Goal: Contribute content

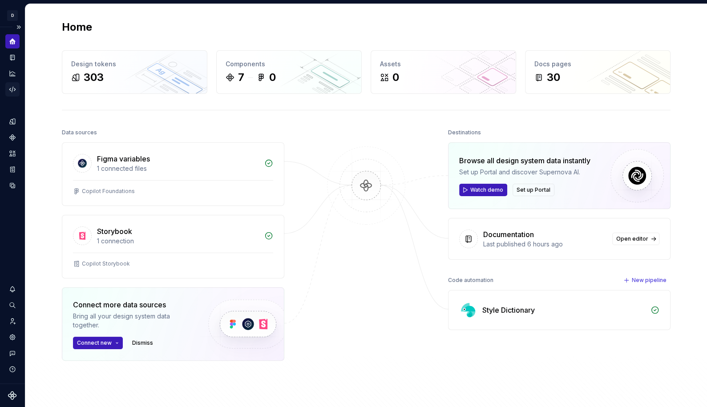
click at [13, 87] on icon "Code automation" at bounding box center [12, 89] width 6 height 5
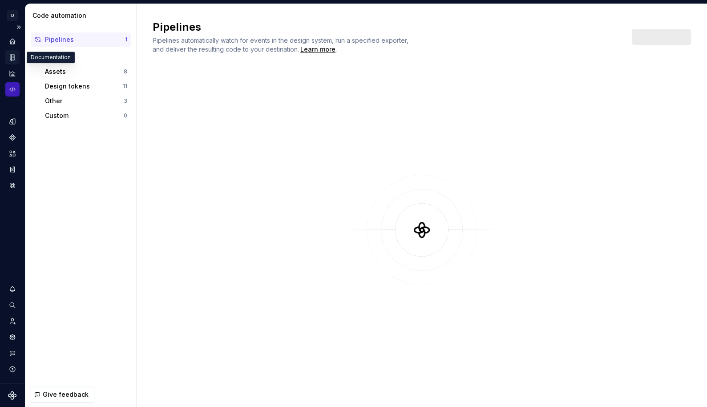
click at [13, 58] on icon "Documentation" at bounding box center [14, 57] width 4 height 5
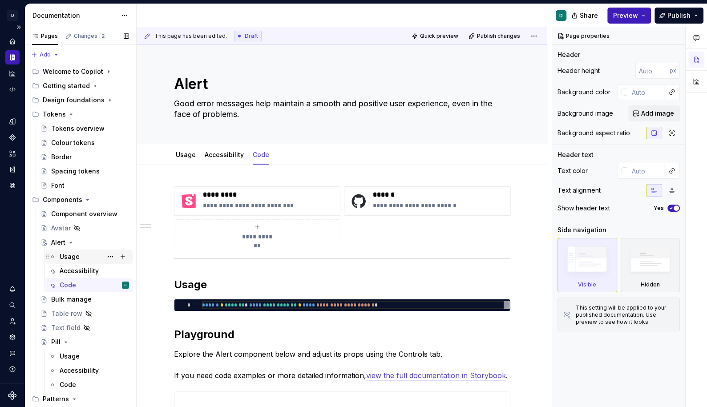
scroll to position [4, 0]
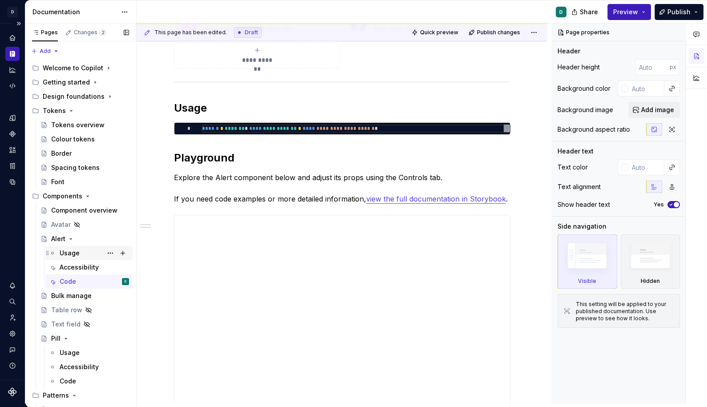
click at [75, 253] on div "Usage" at bounding box center [70, 253] width 20 height 9
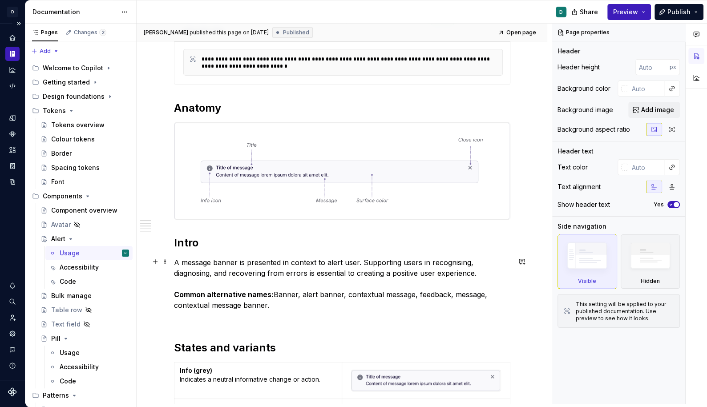
scroll to position [301, 0]
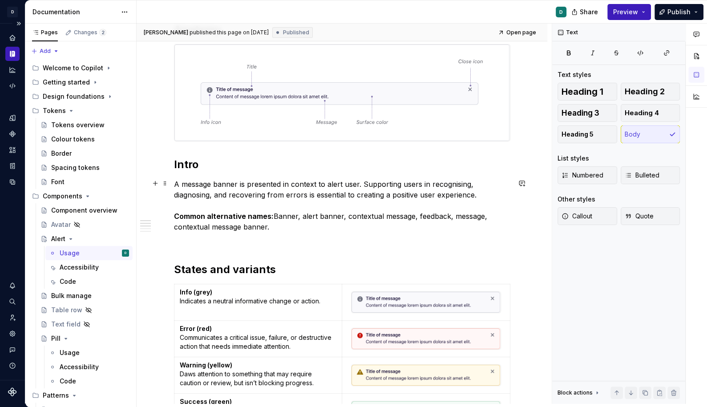
type textarea "*"
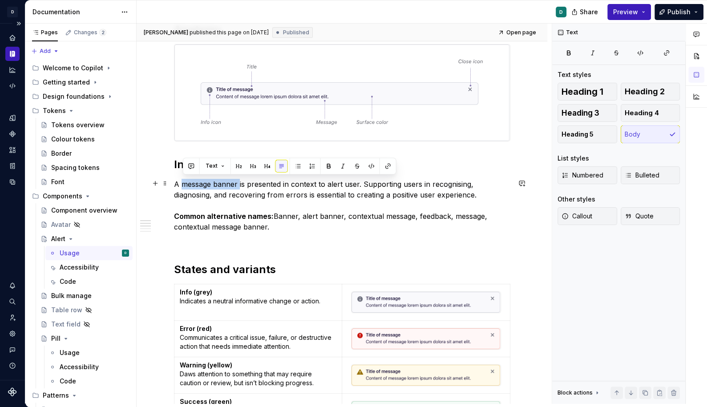
drag, startPoint x: 241, startPoint y: 182, endPoint x: 184, endPoint y: 183, distance: 57.0
click at [184, 183] on p "A message banner is presented in context to alert user. Supporting users in rec…" at bounding box center [342, 205] width 336 height 53
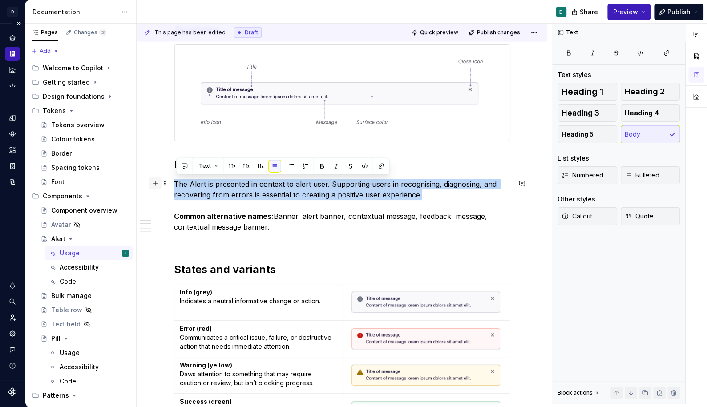
drag, startPoint x: 430, startPoint y: 190, endPoint x: 155, endPoint y: 182, distance: 275.1
copy p "The Alert is presented in context to alert user. Supporting users in recognisin…"
click at [392, 186] on p "The Alert is presented in context to alert user. Supporting users in recognisin…" at bounding box center [342, 205] width 336 height 53
drag, startPoint x: 420, startPoint y: 191, endPoint x: 171, endPoint y: 184, distance: 249.3
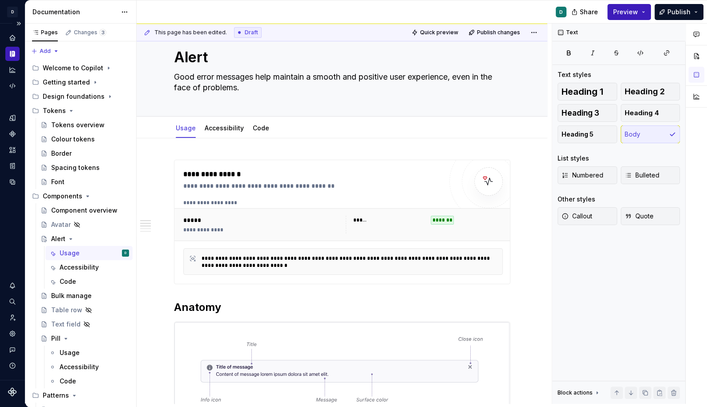
scroll to position [0, 0]
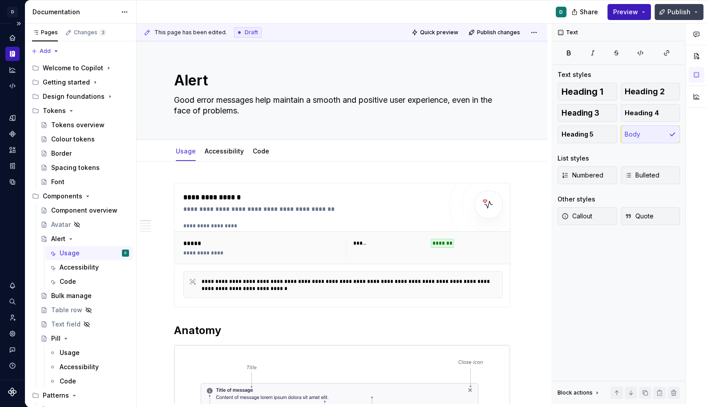
click at [681, 11] on span "Publish" at bounding box center [678, 12] width 23 height 9
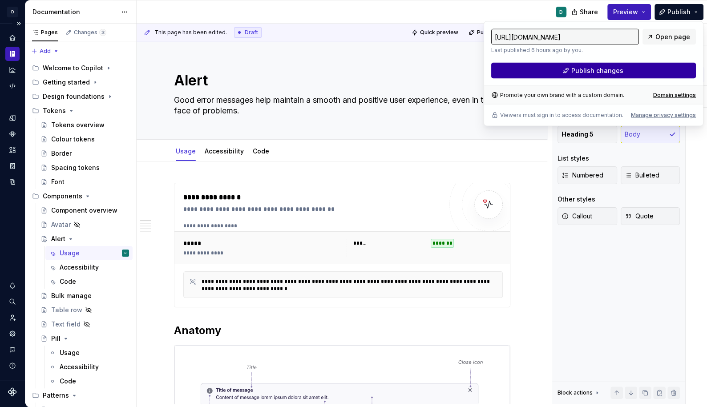
click at [647, 68] on button "Publish changes" at bounding box center [593, 71] width 205 height 16
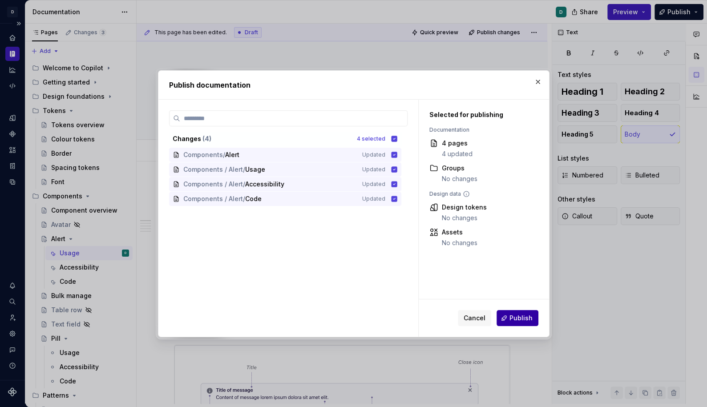
click at [521, 318] on span "Publish" at bounding box center [520, 318] width 23 height 9
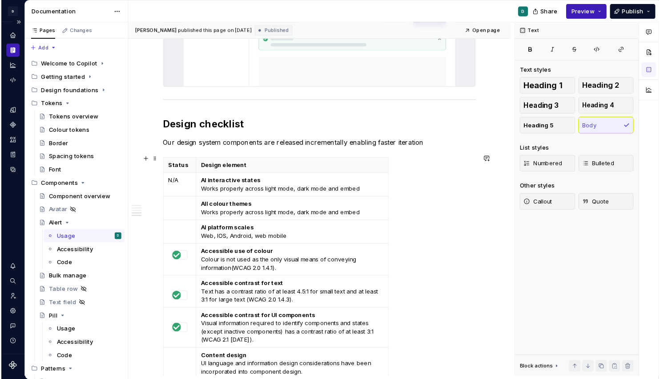
scroll to position [671, 0]
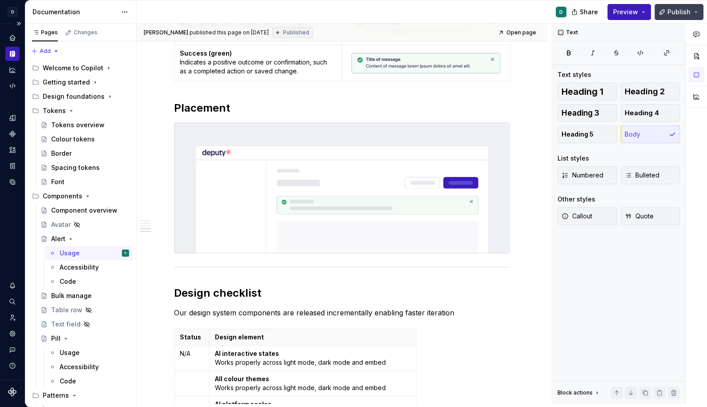
click at [679, 13] on span "Publish" at bounding box center [678, 12] width 23 height 9
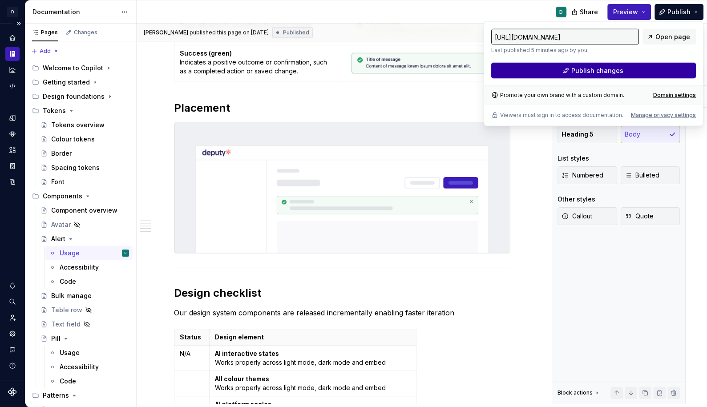
click at [611, 69] on span "Publish changes" at bounding box center [597, 70] width 52 height 9
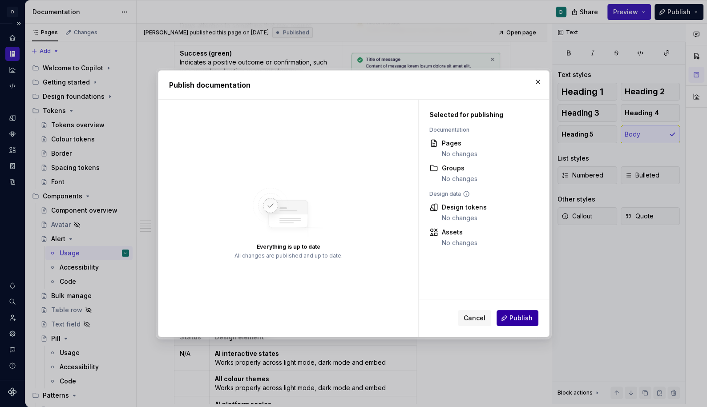
click at [524, 321] on span "Publish" at bounding box center [520, 318] width 23 height 9
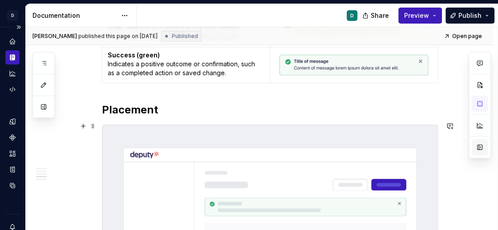
scroll to position [670, 0]
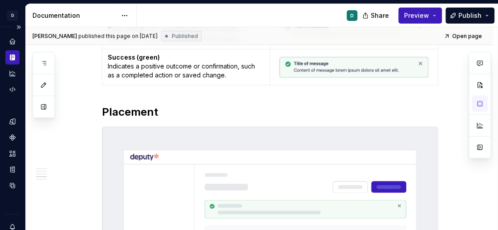
type textarea "*"
